Goal: Check status: Check status

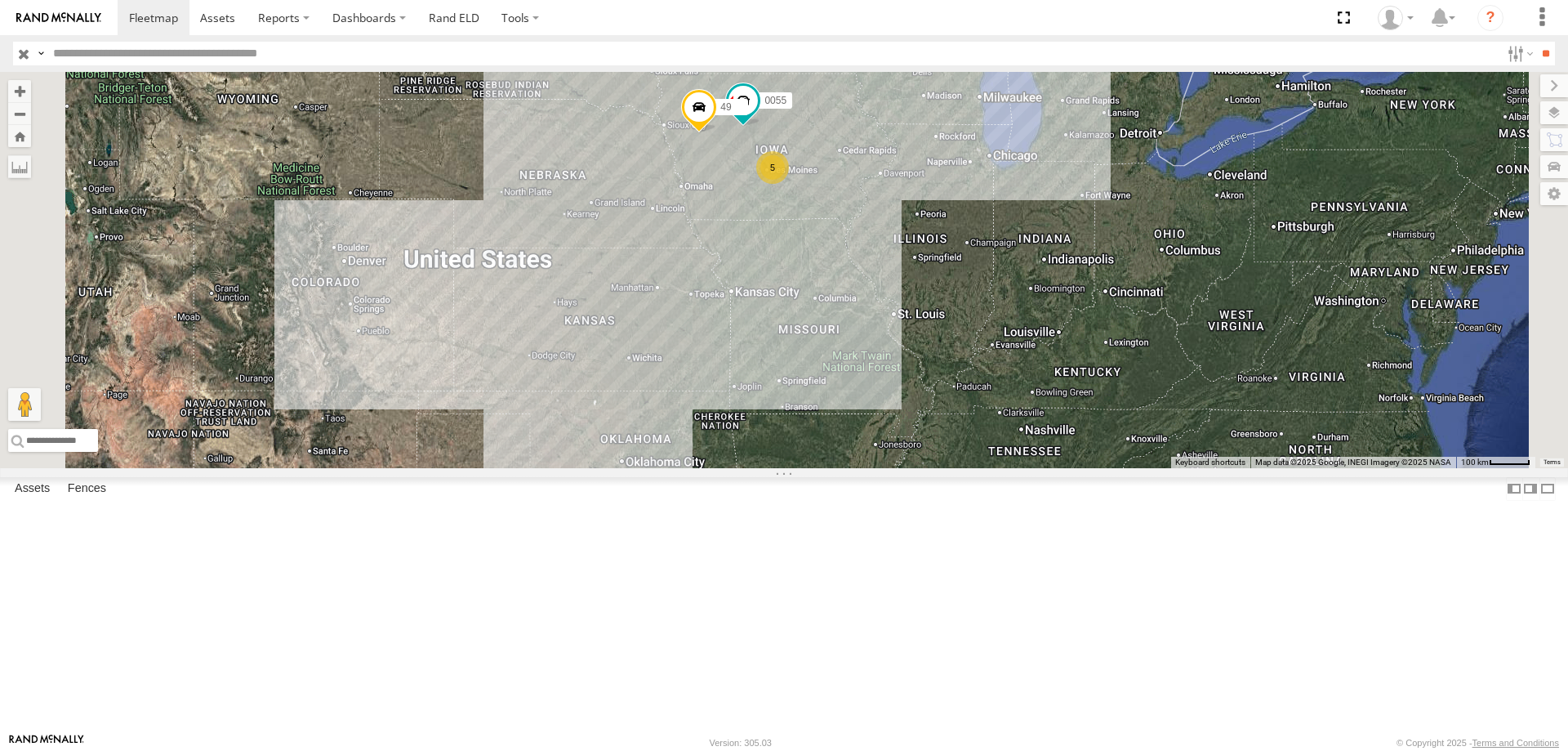
drag, startPoint x: 1136, startPoint y: 232, endPoint x: 1098, endPoint y: 355, distance: 128.7
click at [1098, 355] on div "545 0055 49 5" at bounding box center [784, 270] width 1568 height 396
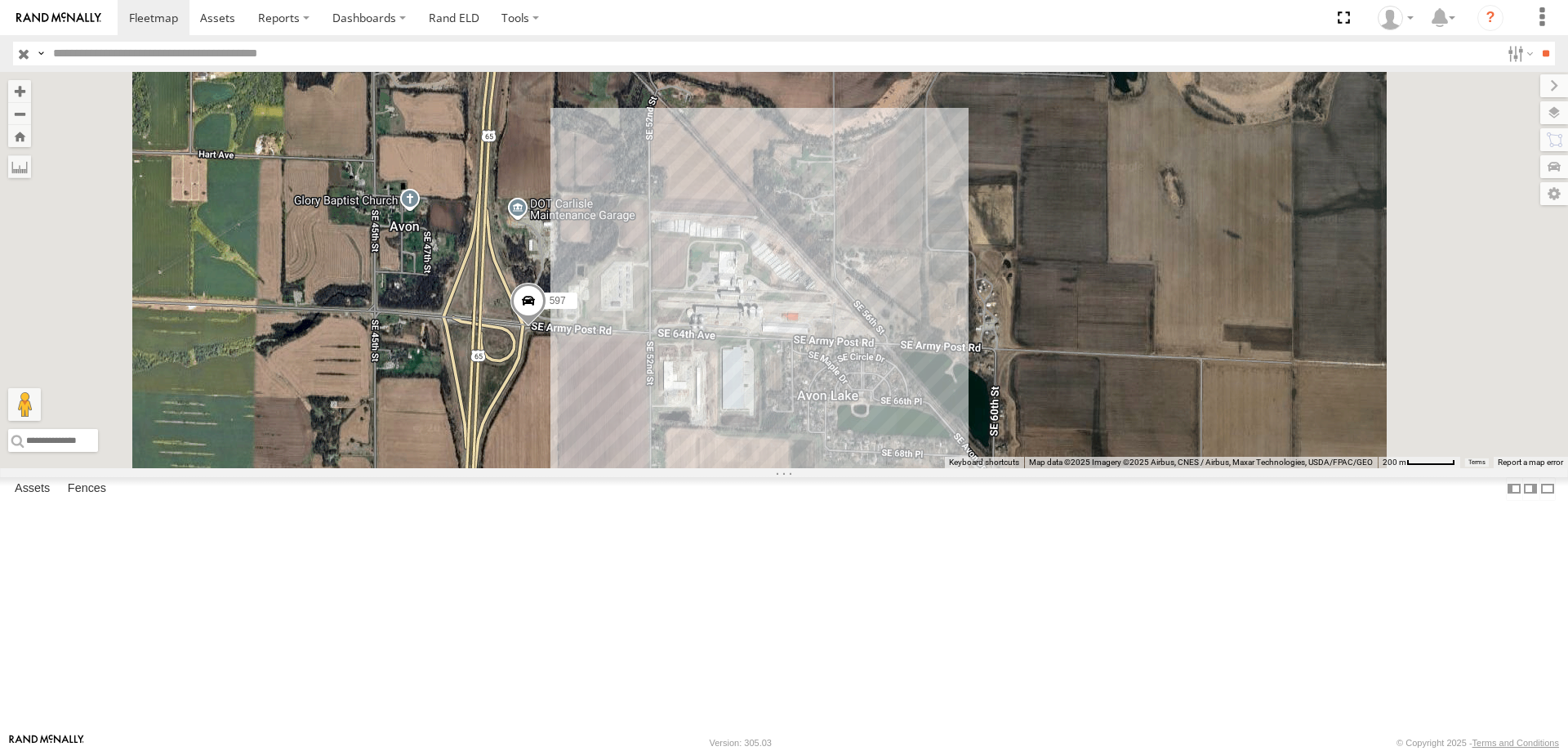
click at [546, 327] on span at bounding box center [528, 305] width 36 height 44
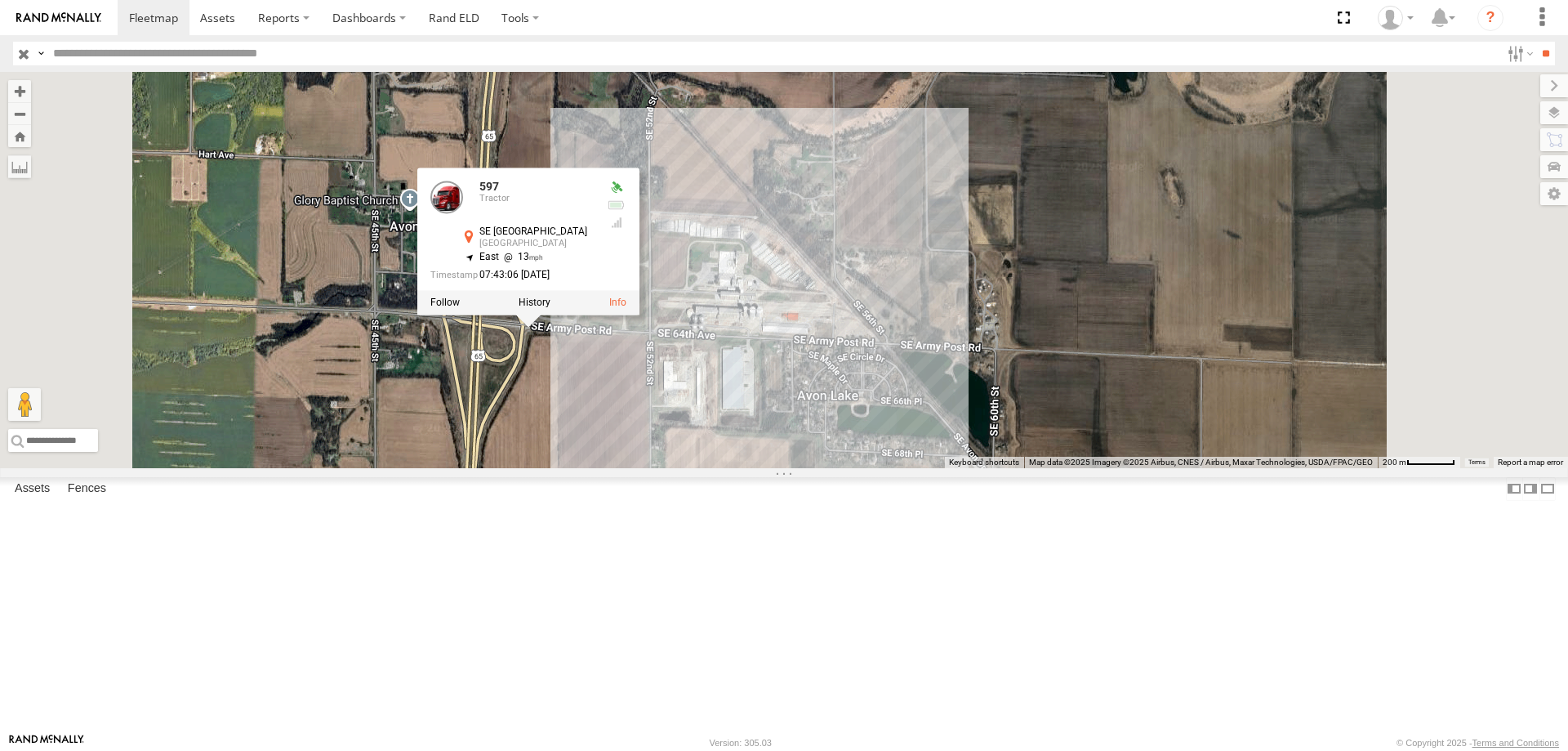
click at [784, 468] on div "545 0055 49 48 597 587 597 Tractor [GEOGRAPHIC_DATA] , -93.5168 East 13 07:43:0…" at bounding box center [784, 270] width 1568 height 396
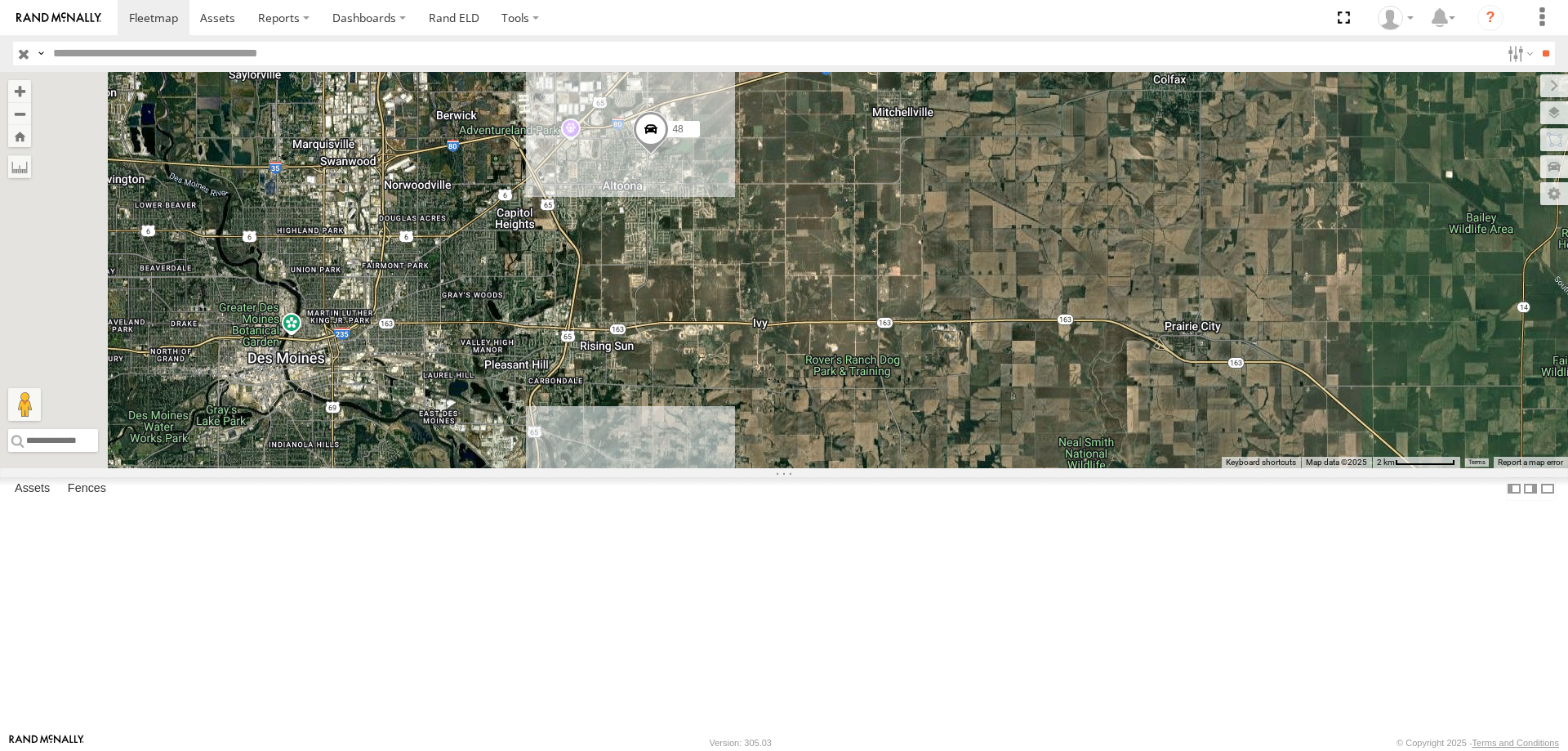
drag, startPoint x: 847, startPoint y: 442, endPoint x: 828, endPoint y: 471, distance: 34.7
click at [828, 468] on div "545 0055 49 48 597 587" at bounding box center [784, 270] width 1568 height 396
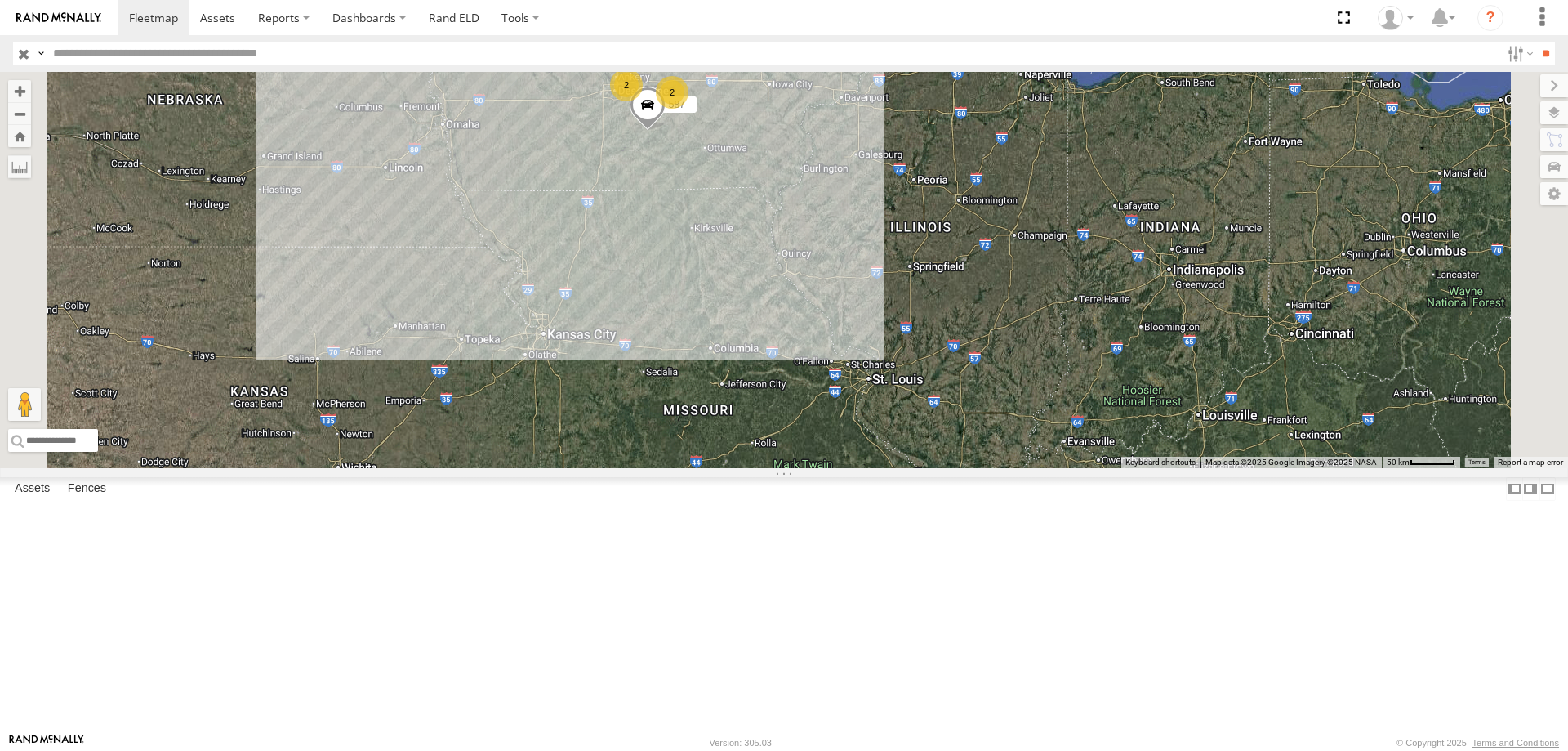
drag, startPoint x: 805, startPoint y: 503, endPoint x: 904, endPoint y: 141, distance: 375.3
click at [904, 141] on div "545 0055 49 587 2 2" at bounding box center [784, 270] width 1568 height 396
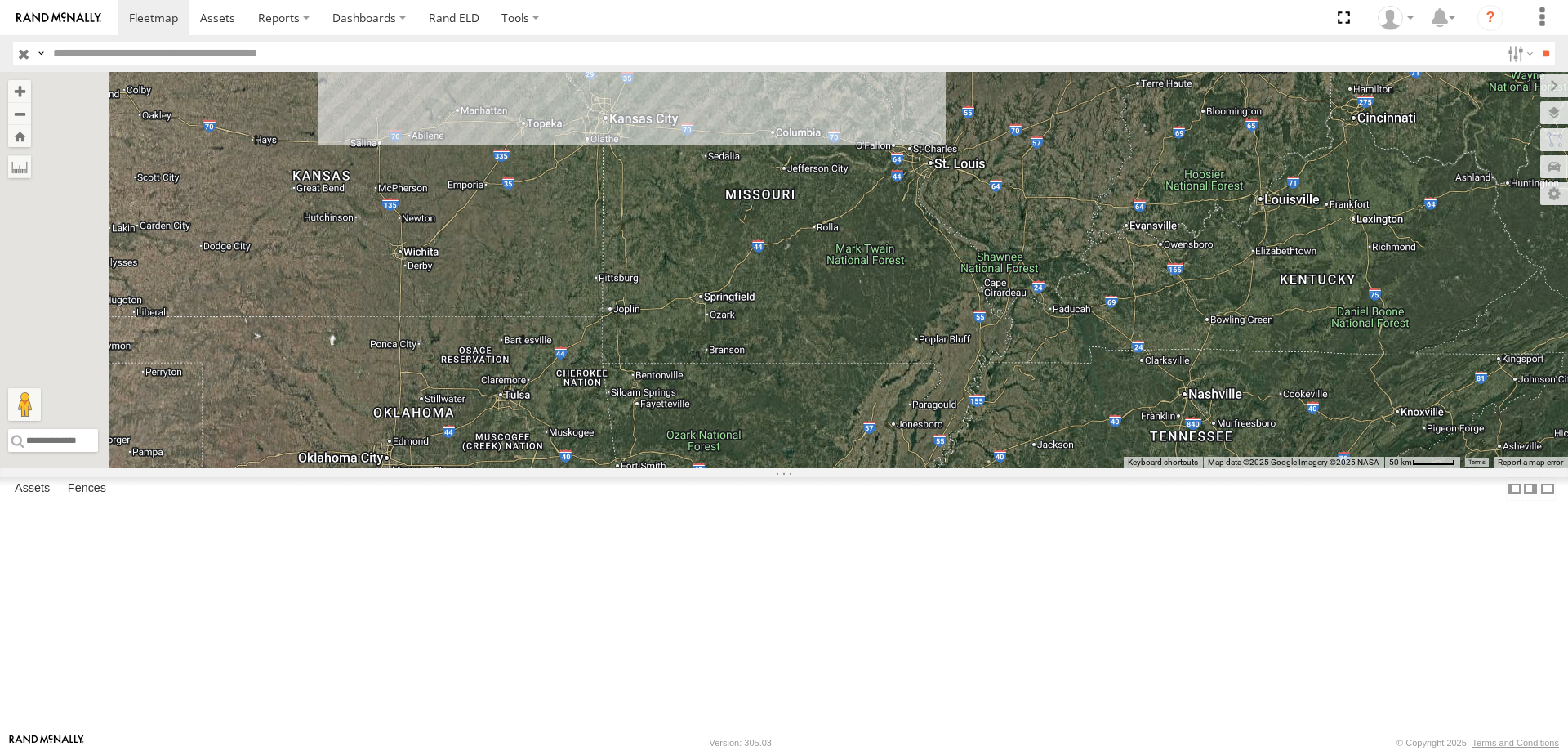
drag, startPoint x: 849, startPoint y: 406, endPoint x: 889, endPoint y: 138, distance: 271.0
click at [889, 138] on div "545 0055 49 587 2 2" at bounding box center [784, 270] width 1568 height 396
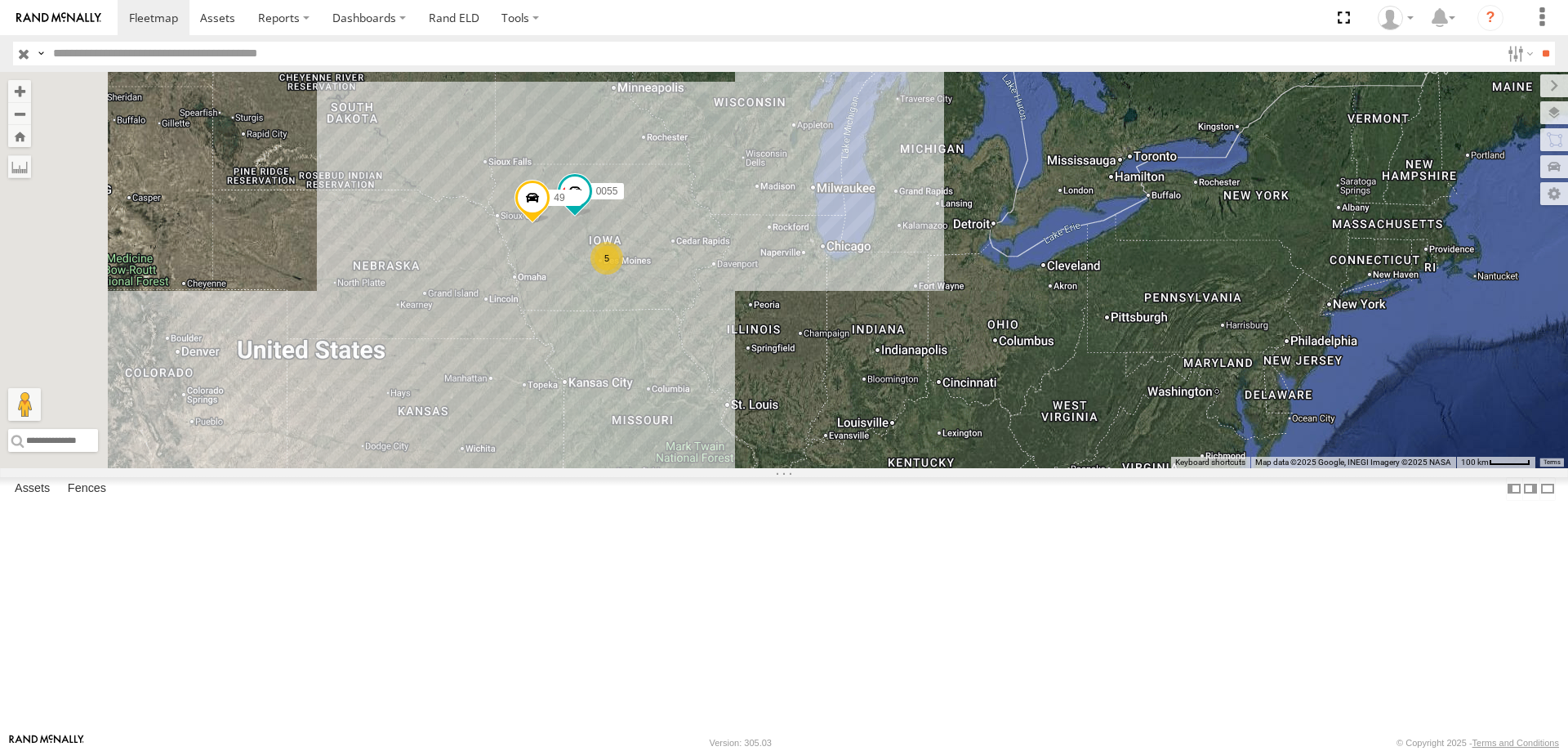
drag, startPoint x: 885, startPoint y: 424, endPoint x: 889, endPoint y: 438, distance: 14.6
click at [889, 438] on div "545 0055 5 49" at bounding box center [784, 270] width 1568 height 396
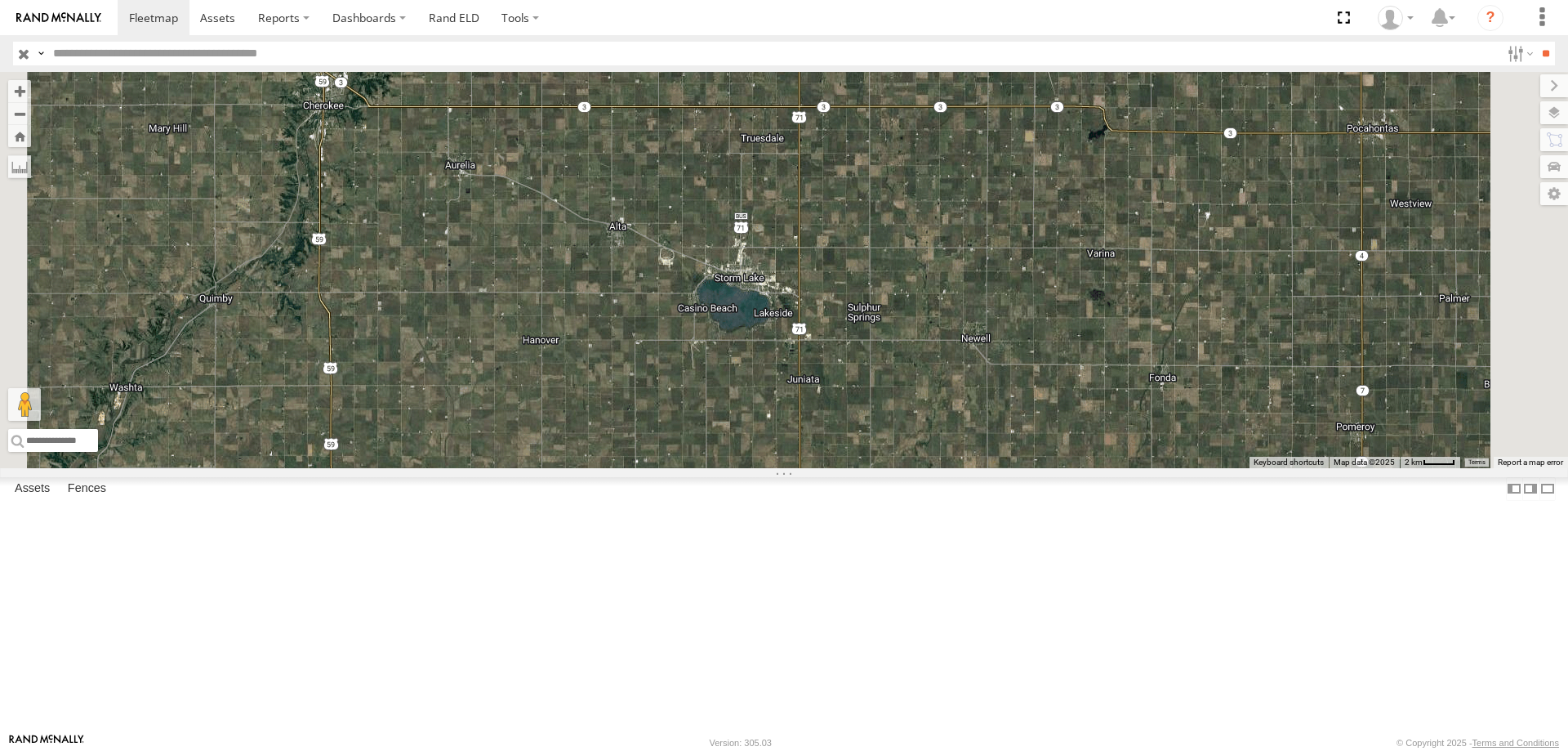
drag, startPoint x: 1017, startPoint y: 584, endPoint x: 870, endPoint y: 404, distance: 232.4
click at [870, 404] on div "545 0055 49 587 48 597" at bounding box center [784, 270] width 1568 height 396
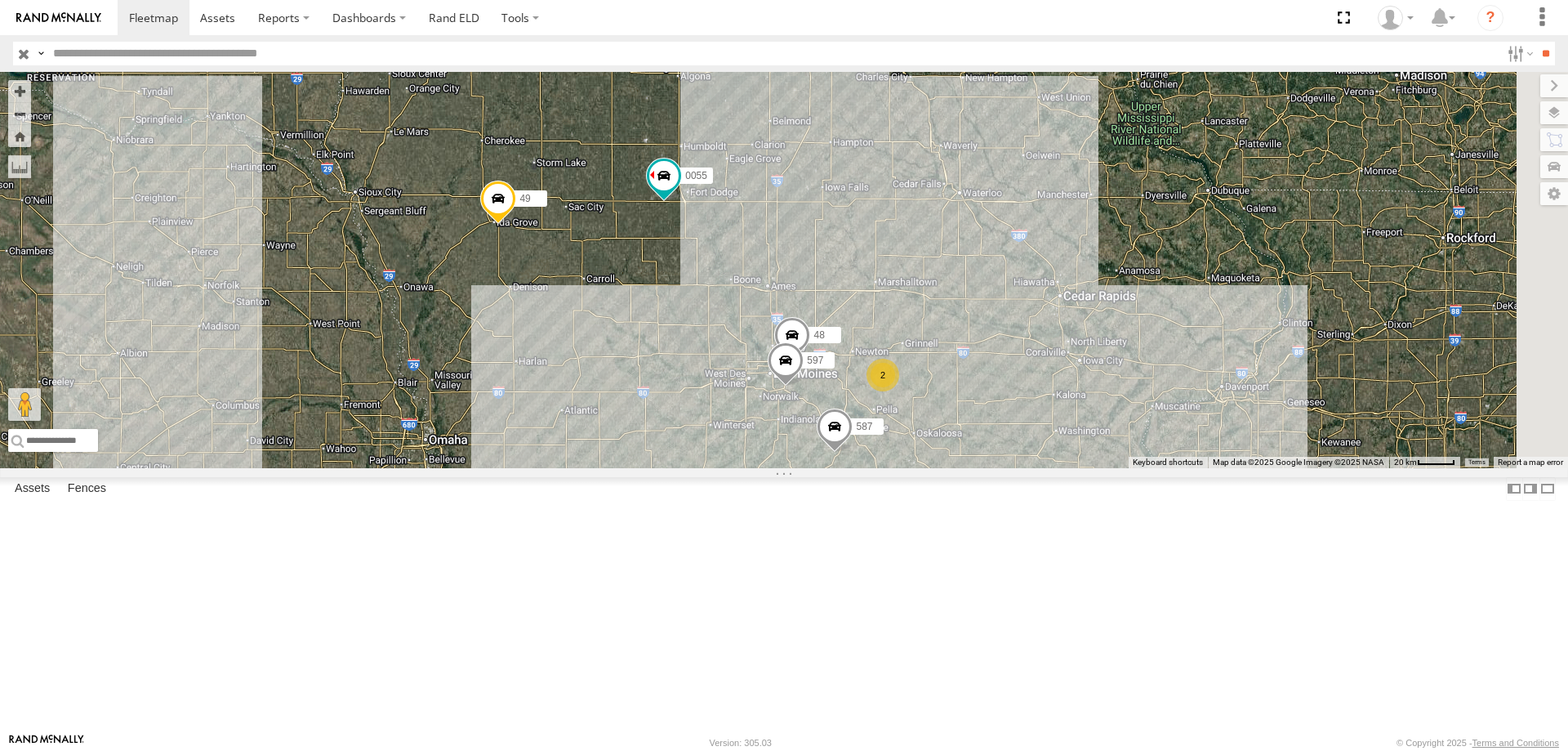
drag, startPoint x: 893, startPoint y: 395, endPoint x: 842, endPoint y: 374, distance: 55.2
click at [842, 374] on div "545 0055 49 587 48 597 2" at bounding box center [784, 270] width 1568 height 396
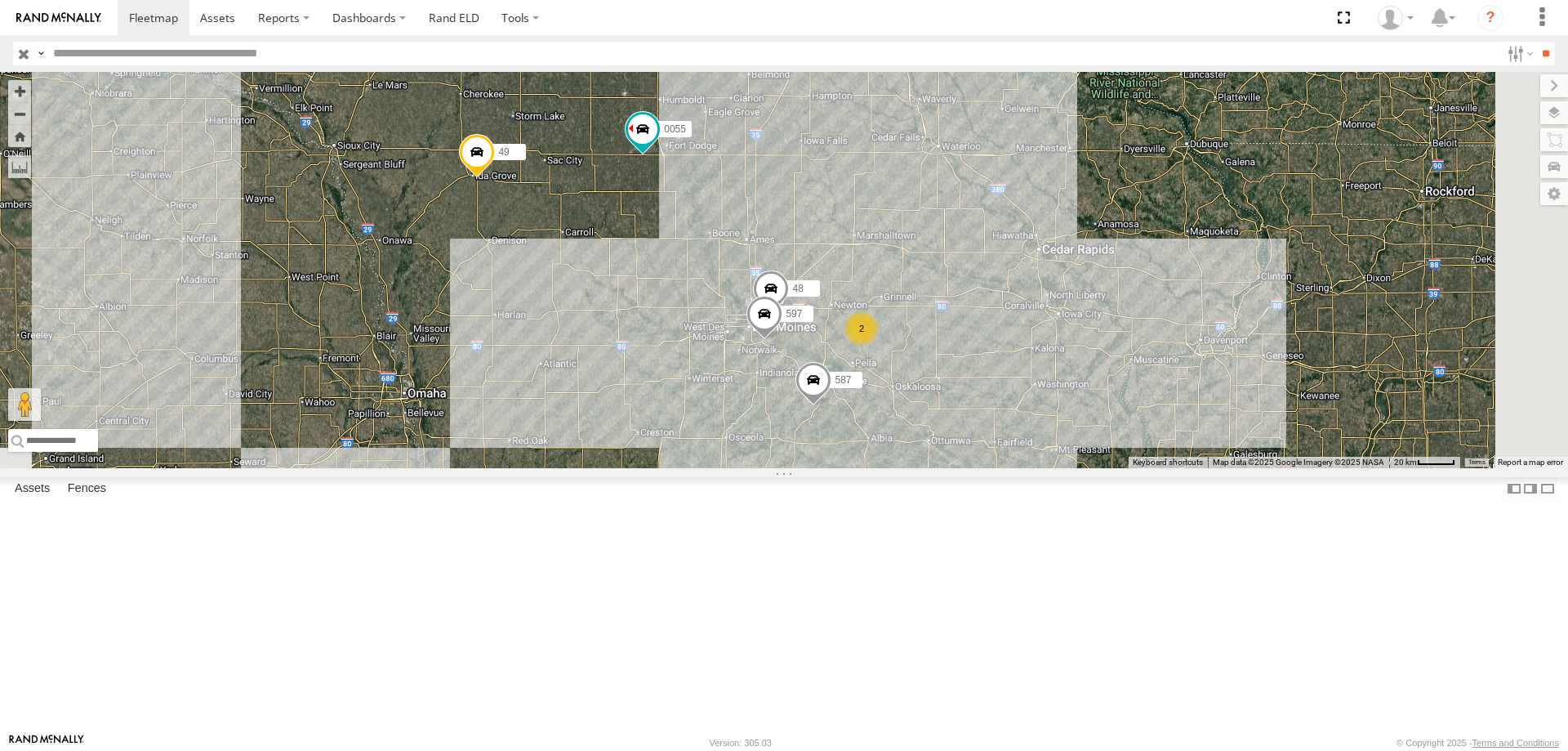
click at [1138, 468] on div "545 0055 49 587 48 597 2" at bounding box center [784, 270] width 1568 height 396
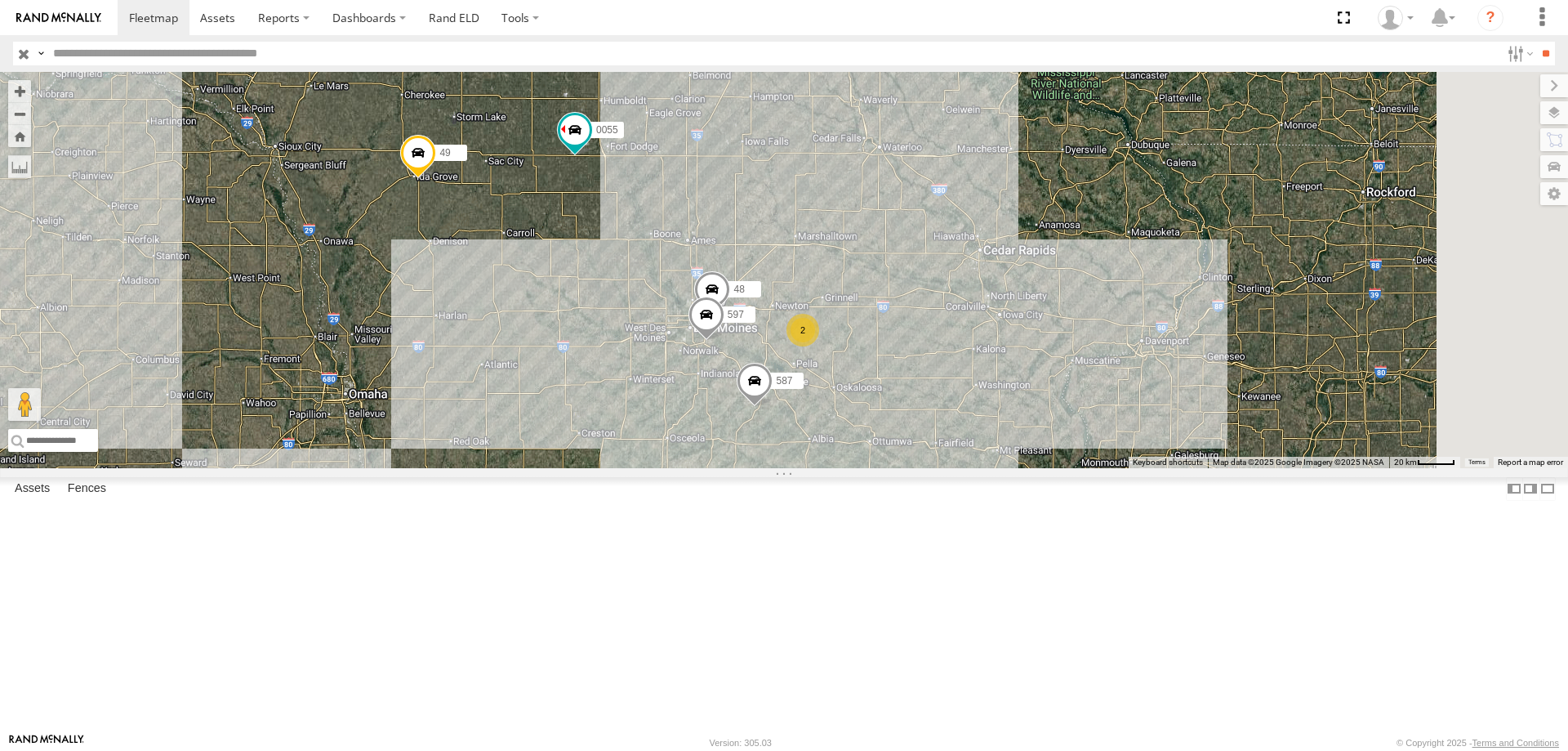
drag, startPoint x: 1109, startPoint y: 291, endPoint x: 1073, endPoint y: 363, distance: 80.5
click at [1073, 363] on div "48 597 587 0055 2 49" at bounding box center [784, 270] width 1568 height 396
